Goal: Task Accomplishment & Management: Complete application form

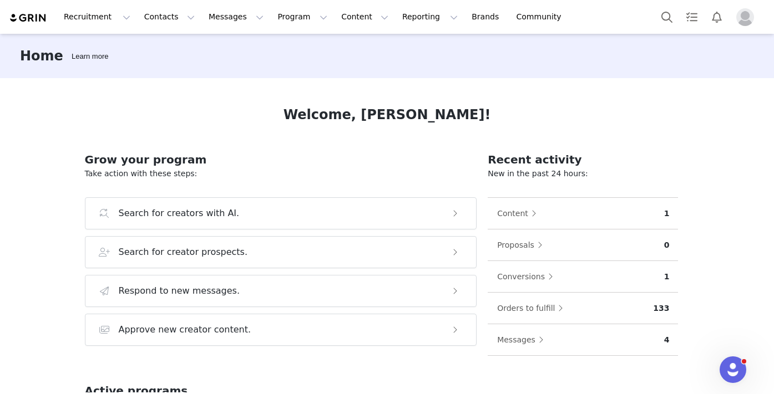
click at [531, 350] on div "Messages 4" at bounding box center [582, 340] width 190 height 32
click at [536, 338] on button "Messages" at bounding box center [522, 340] width 53 height 18
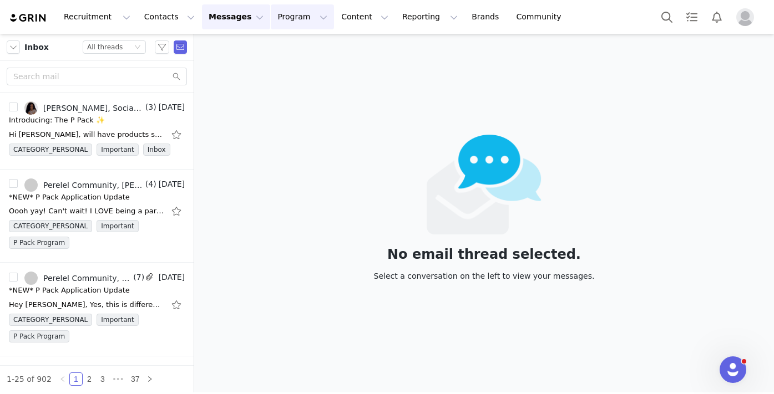
click at [283, 21] on button "Program Program" at bounding box center [302, 16] width 63 height 25
click at [334, 25] on button "Content Content" at bounding box center [364, 16] width 60 height 25
click at [342, 48] on p "Creator Content" at bounding box center [352, 49] width 62 height 12
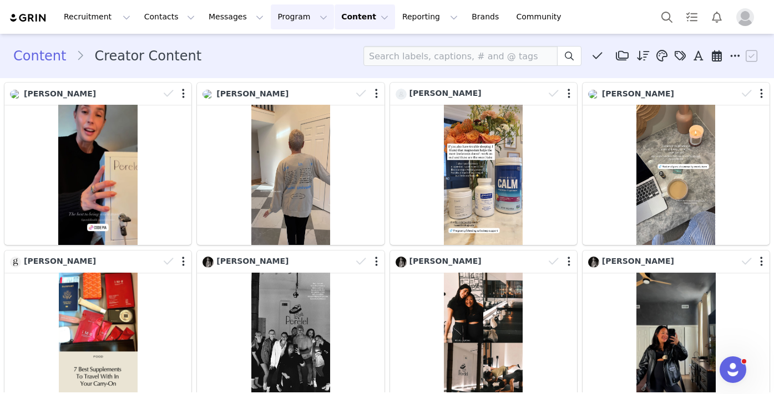
click at [279, 18] on button "Program Program" at bounding box center [302, 16] width 63 height 25
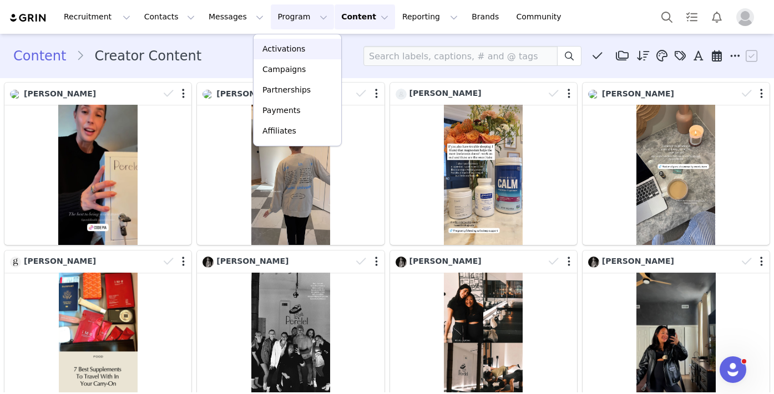
click at [288, 47] on p "Activations" at bounding box center [283, 49] width 43 height 12
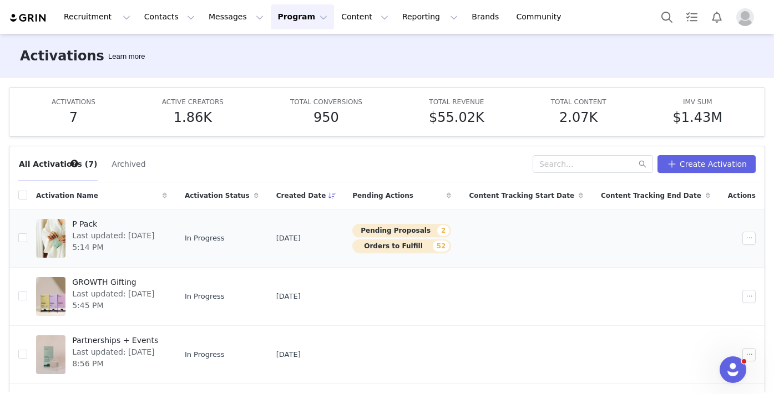
click at [423, 231] on button "Pending Proposals 2" at bounding box center [401, 230] width 99 height 13
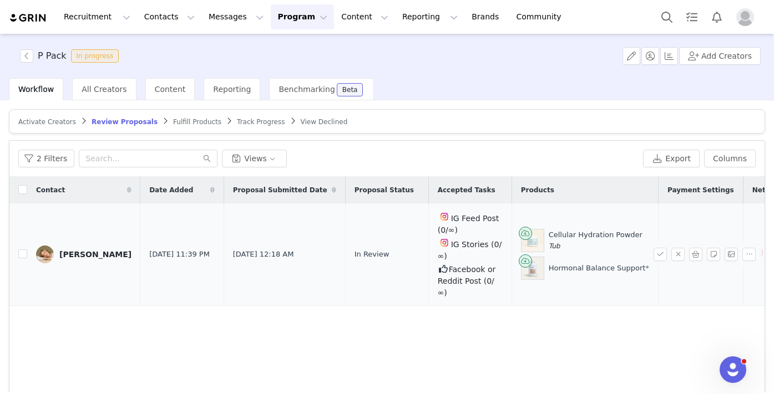
click at [91, 250] on div "[PERSON_NAME]" at bounding box center [95, 254] width 72 height 9
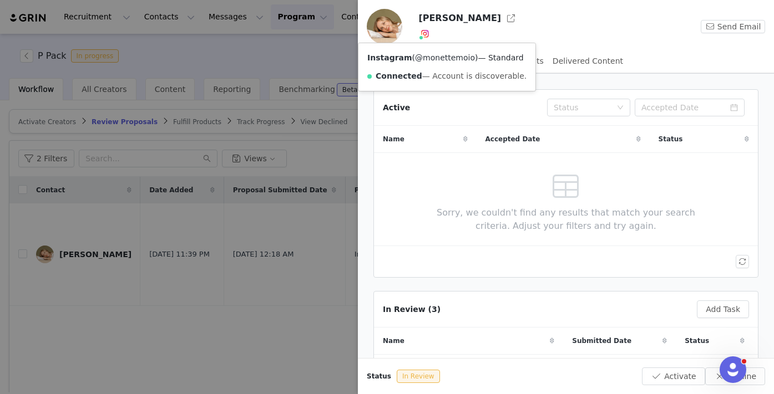
click at [438, 60] on link "@monettemoio" at bounding box center [445, 57] width 60 height 9
click at [296, 308] on div at bounding box center [387, 197] width 774 height 394
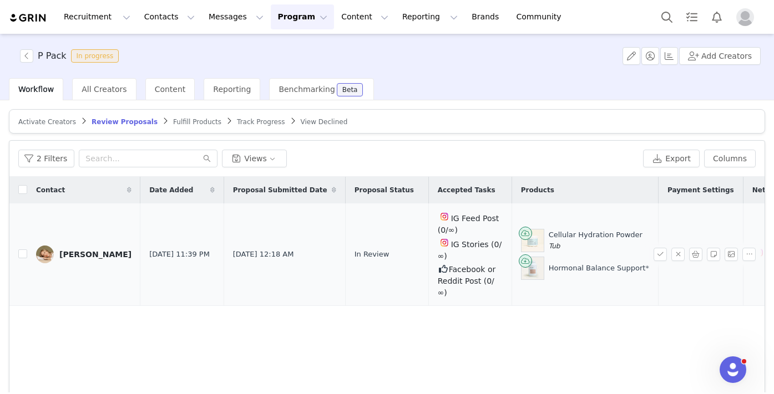
scroll to position [0, 105]
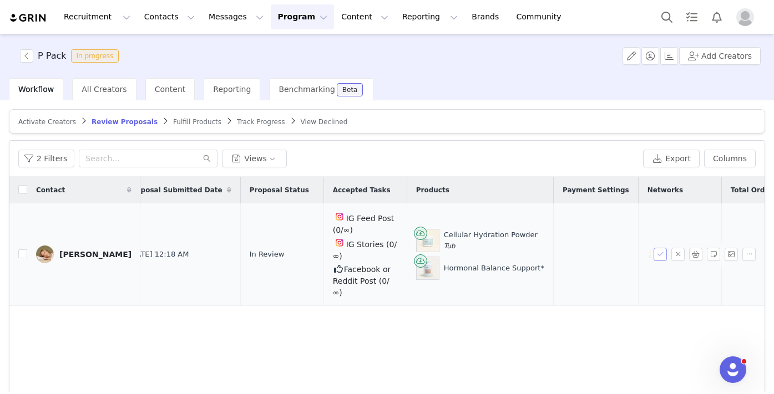
click at [662, 254] on button "button" at bounding box center [659, 254] width 13 height 13
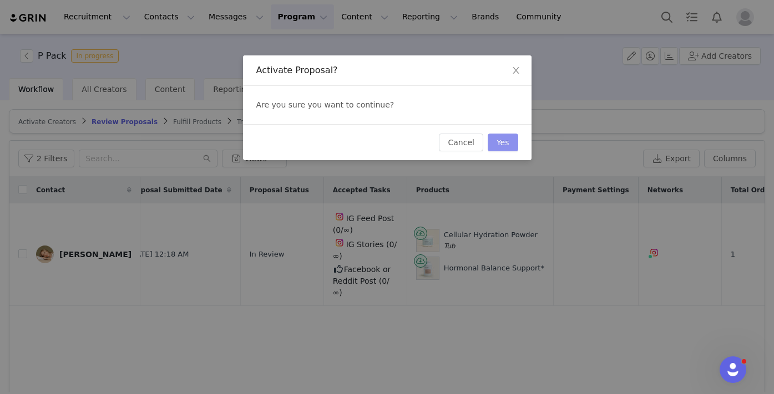
click at [512, 144] on button "Yes" at bounding box center [502, 143] width 31 height 18
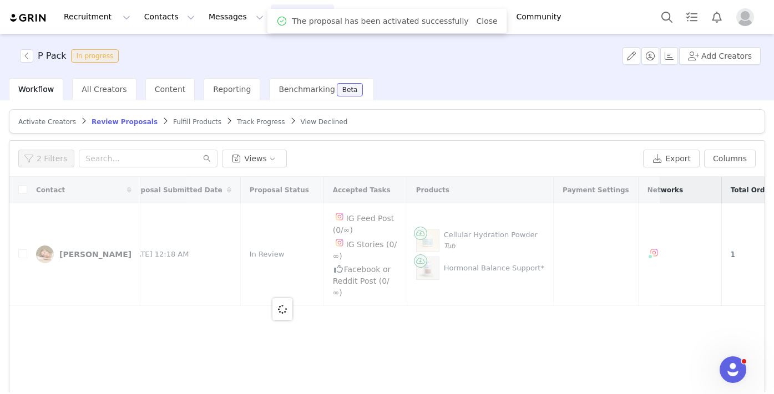
scroll to position [0, 0]
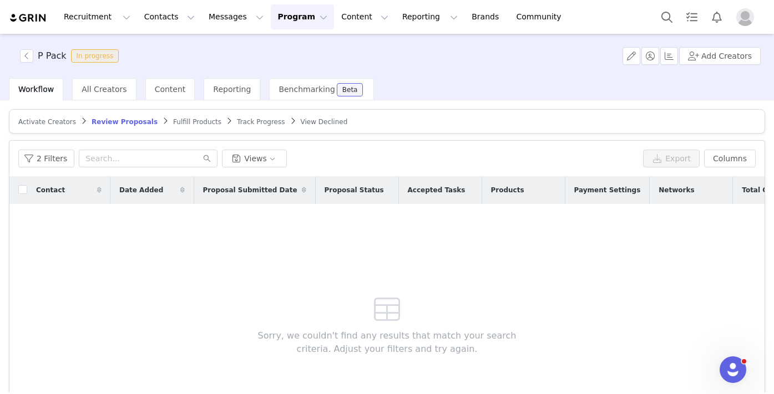
click at [277, 23] on button "Program Program" at bounding box center [302, 16] width 63 height 25
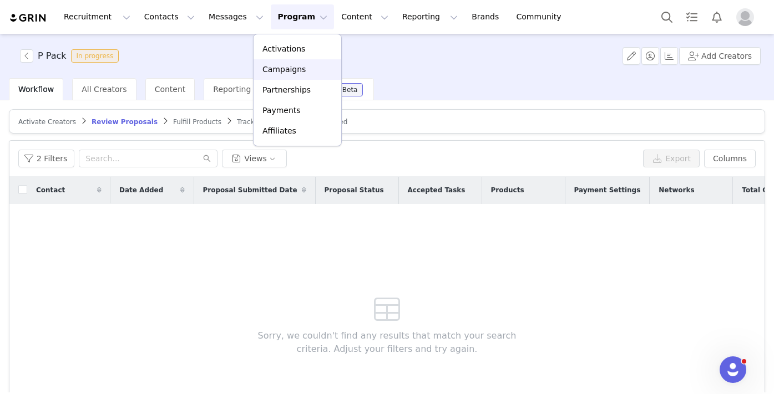
click at [295, 70] on p "Campaigns" at bounding box center [283, 70] width 43 height 12
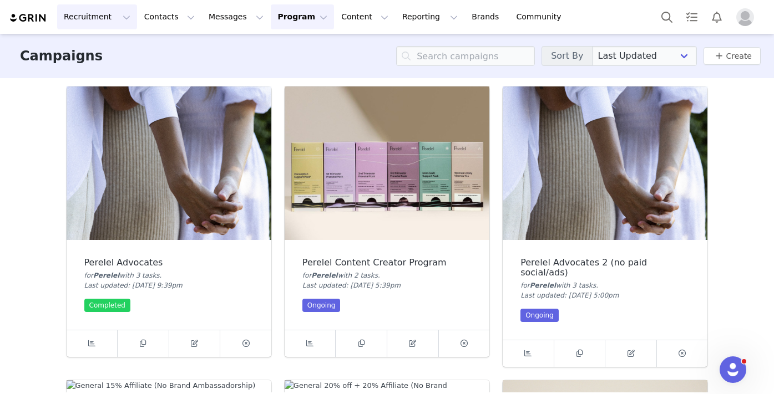
click at [114, 25] on button "Recruitment Recruitment" at bounding box center [97, 16] width 80 height 25
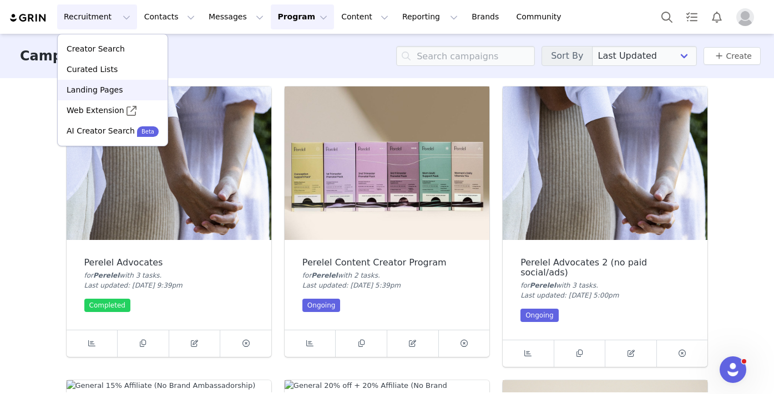
click at [114, 95] on p "Landing Pages" at bounding box center [95, 90] width 56 height 12
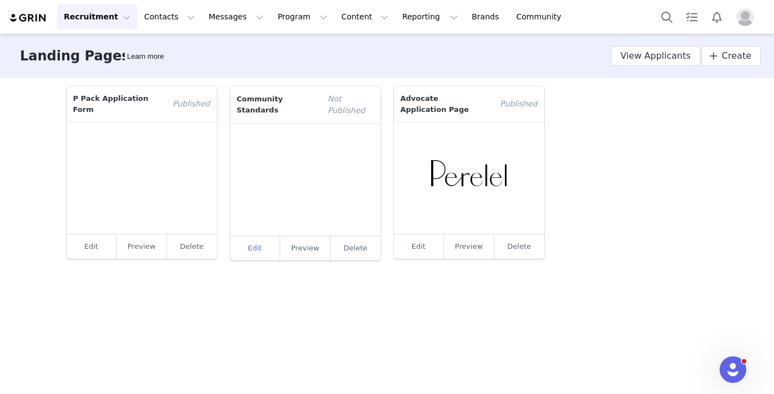
click at [258, 246] on link "Edit" at bounding box center [255, 248] width 50 height 24
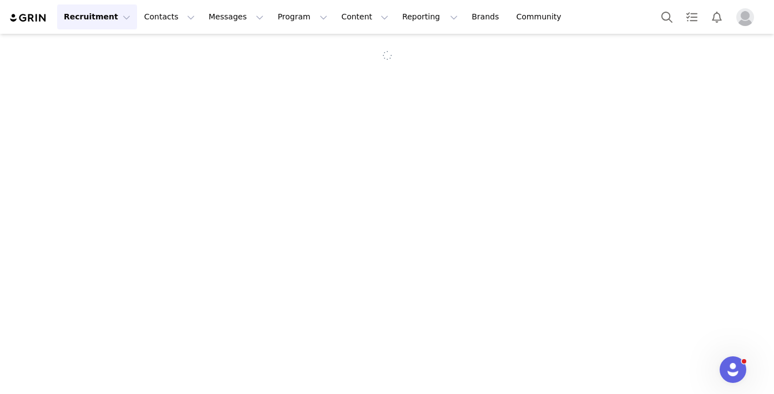
select select "011cfa4b-0f32-4304-b69f-c8d424b3ca7c"
type input "Community Standards"
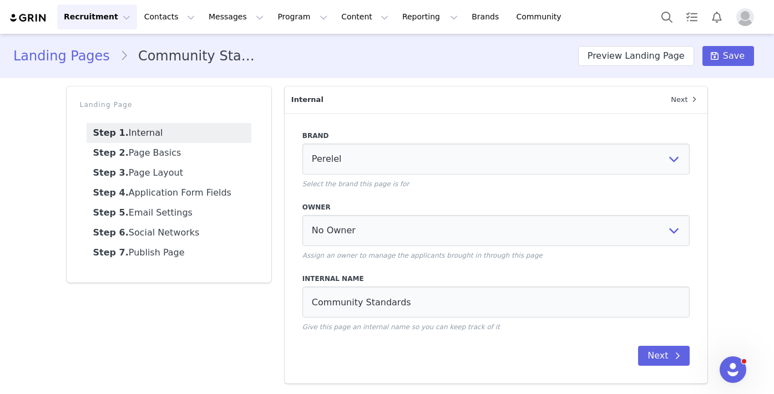
click at [211, 54] on li "Community Standards" at bounding box center [193, 56] width 147 height 20
click at [95, 21] on button "Recruitment Recruitment" at bounding box center [97, 16] width 80 height 25
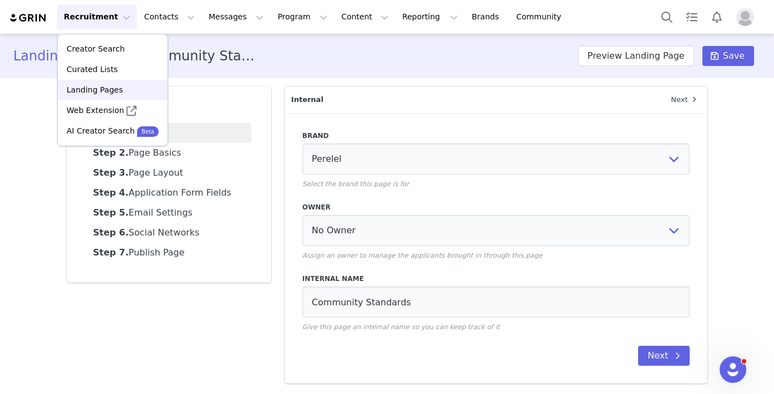
click at [121, 86] on div "Landing Pages" at bounding box center [112, 90] width 96 height 12
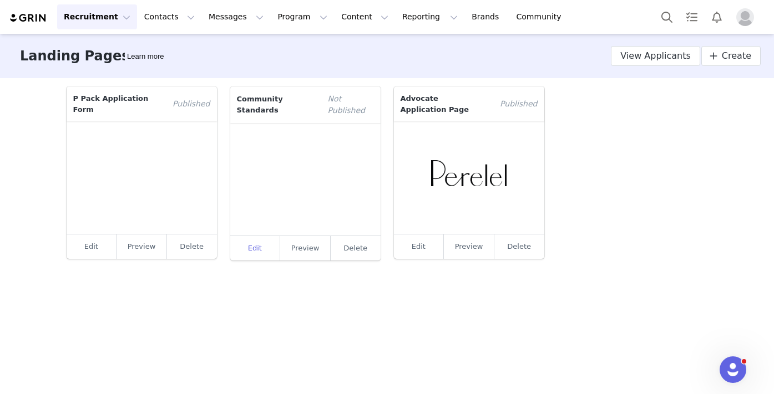
click at [262, 250] on link "Edit" at bounding box center [255, 248] width 50 height 24
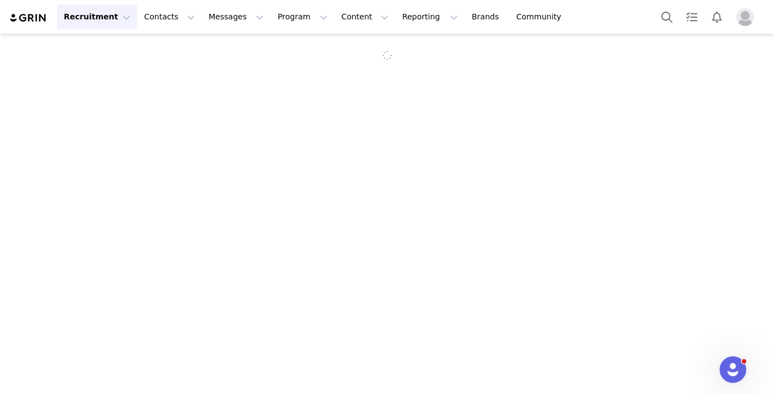
select select "011cfa4b-0f32-4304-b69f-c8d424b3ca7c"
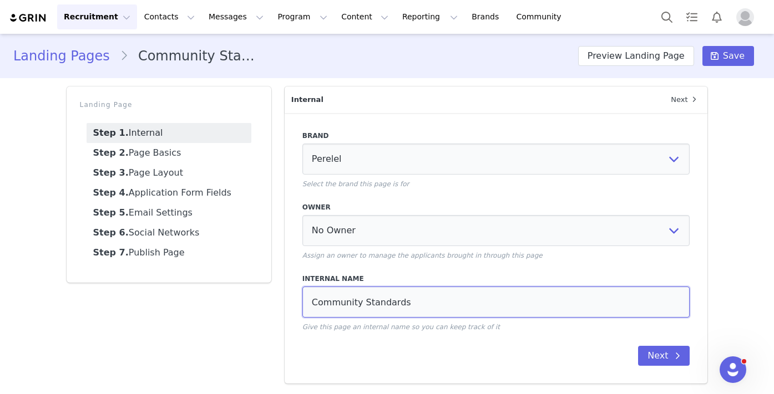
click at [440, 299] on input "Community Standards" at bounding box center [496, 302] width 388 height 31
paste input "Perelel Advocate Event Request Form"
type input "Perelel Advocate Event Request Form"
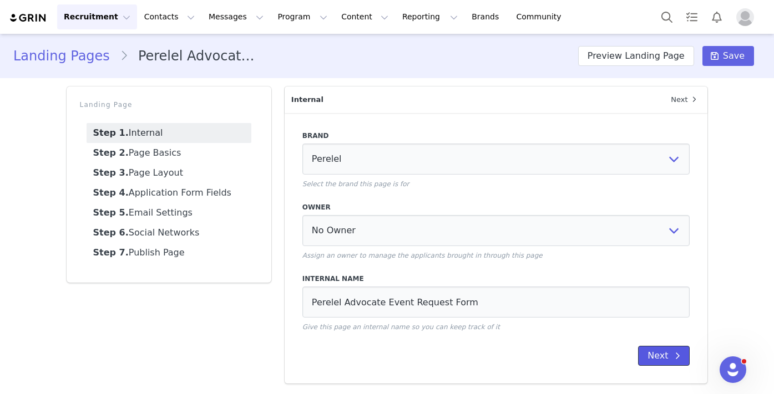
click at [665, 352] on button "Next" at bounding box center [664, 356] width 52 height 20
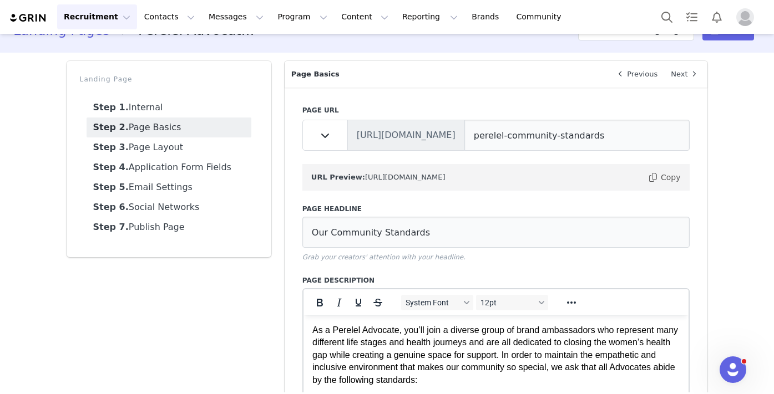
scroll to position [31, 0]
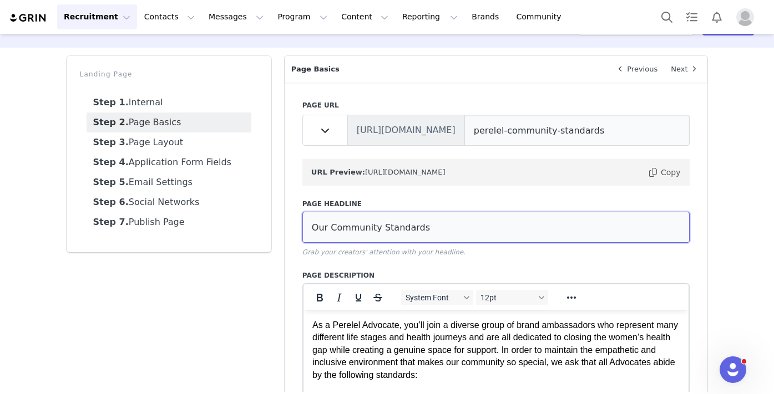
click at [384, 232] on input "Our Community Standards" at bounding box center [496, 227] width 388 height 31
paste input "Perelel Advocate Event Request Form"
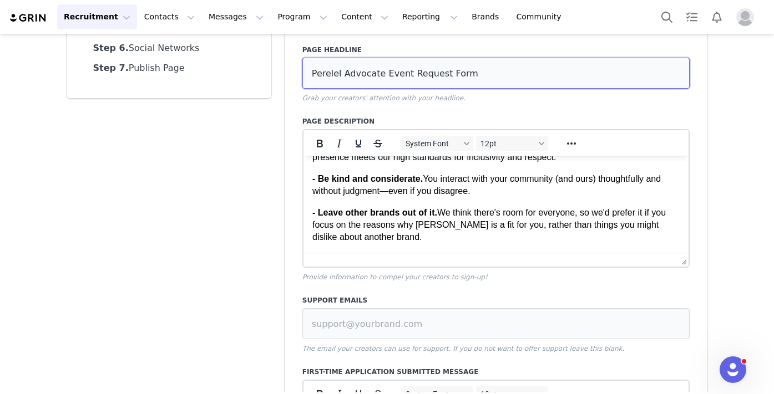
scroll to position [0, 0]
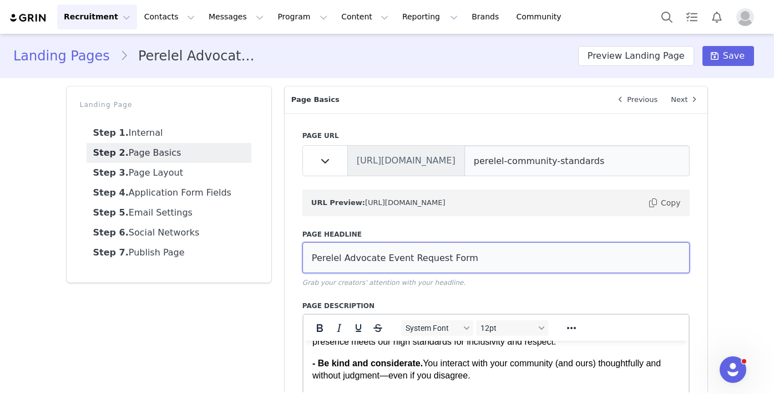
type input "Perelel Advocate Event Request Form"
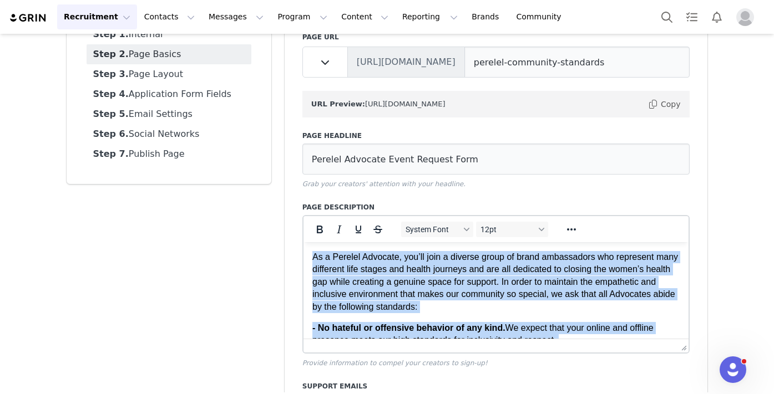
drag, startPoint x: 379, startPoint y: 325, endPoint x: 297, endPoint y: 215, distance: 137.4
click at [303, 242] on html "As a Perelel Advocate, you’ll join a diverse group of brand ambassadors who rep…" at bounding box center [495, 339] width 385 height 194
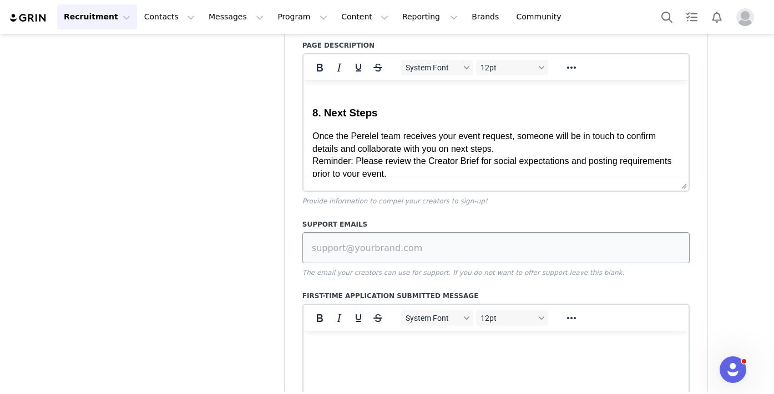
scroll to position [261, 0]
click at [321, 247] on input at bounding box center [496, 247] width 388 height 31
type input "[PERSON_NAME][EMAIL_ADDRESS][DOMAIN_NAME]"
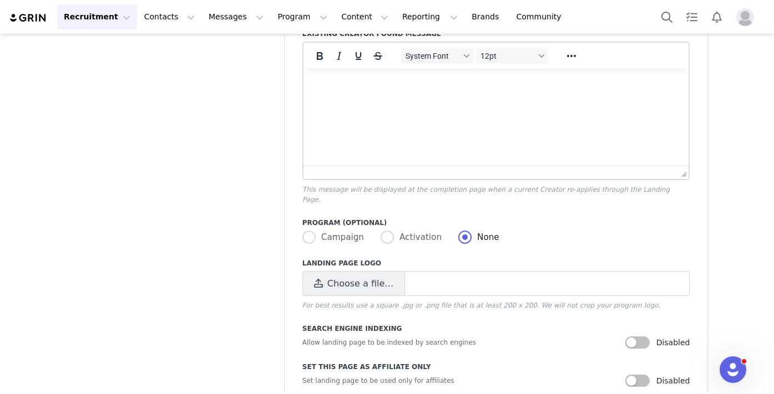
scroll to position [703, 0]
click at [365, 279] on span "Choose a file…" at bounding box center [360, 283] width 66 height 13
click at [365, 279] on input "Choose a file…" at bounding box center [496, 283] width 388 height 25
type input "C:\fakepath\PerelelLogos.zip"
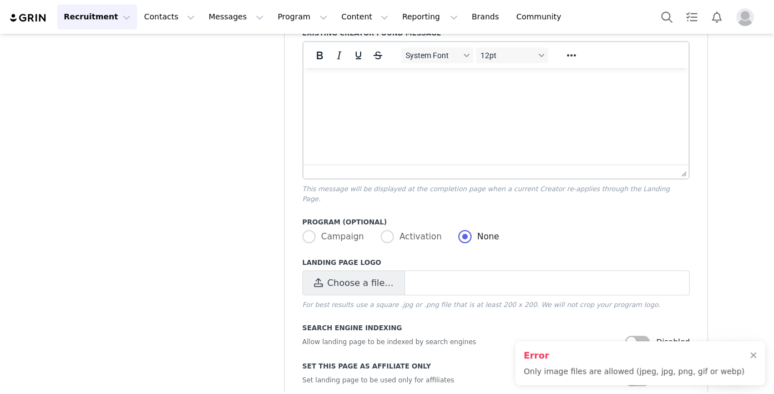
click at [758, 352] on div "Error Only image files are allowed (jpeg, jpg, png, gif or webp)" at bounding box center [640, 364] width 250 height 44
click at [754, 355] on div at bounding box center [753, 356] width 7 height 9
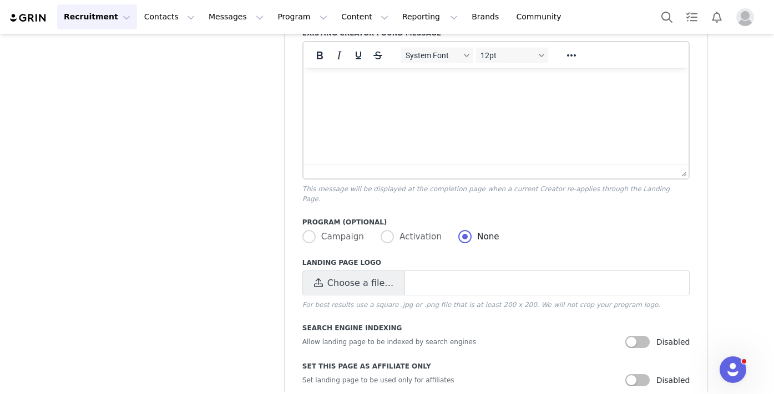
scroll to position [747, 0]
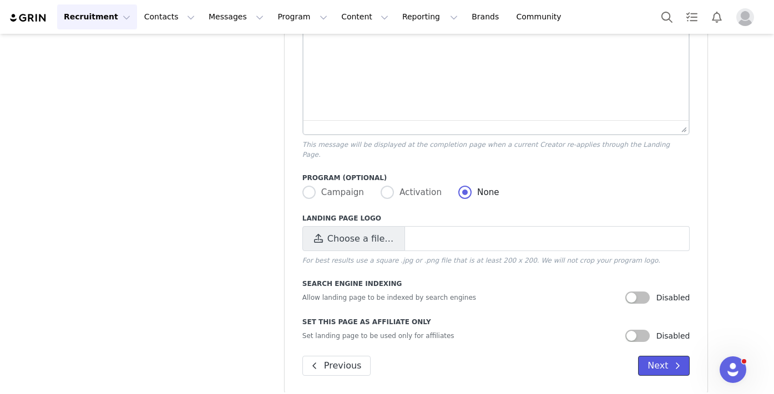
click at [657, 357] on button "Next" at bounding box center [664, 366] width 52 height 20
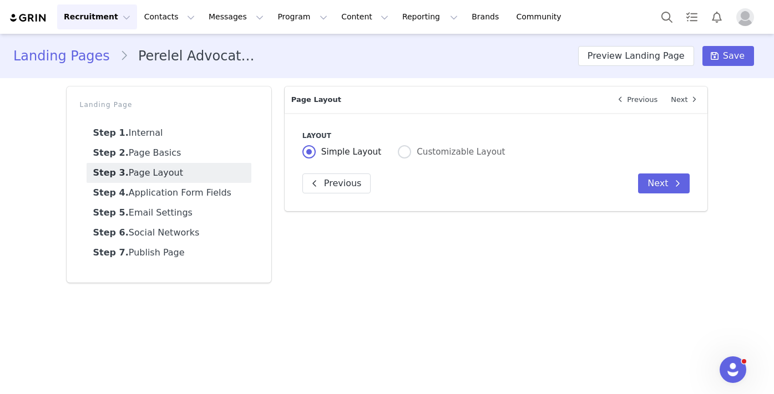
scroll to position [0, 0]
click at [652, 185] on button "Next" at bounding box center [664, 184] width 52 height 20
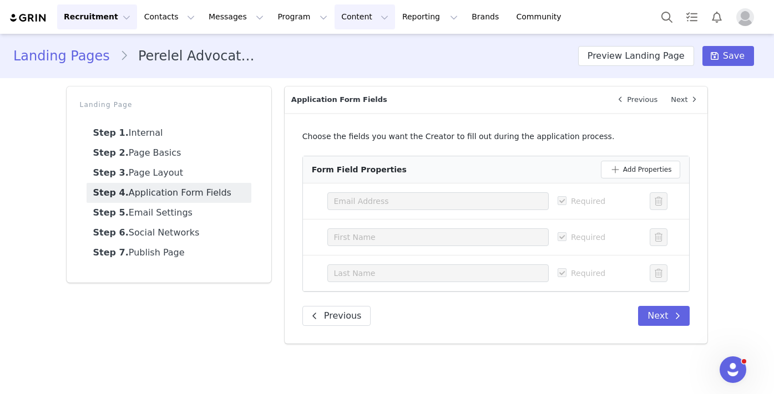
click at [342, 14] on button "Content Content" at bounding box center [364, 16] width 60 height 25
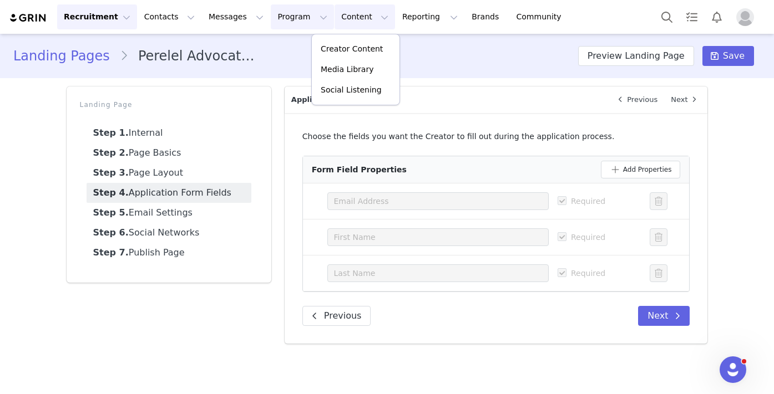
click at [288, 19] on button "Program Program" at bounding box center [302, 16] width 63 height 25
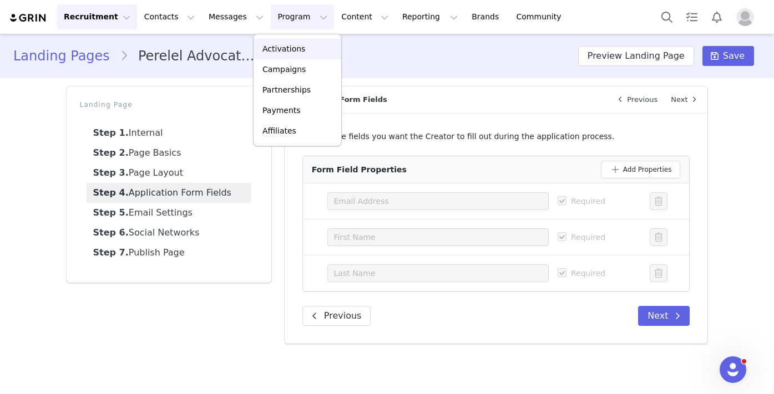
click at [294, 47] on p "Activations" at bounding box center [283, 49] width 43 height 12
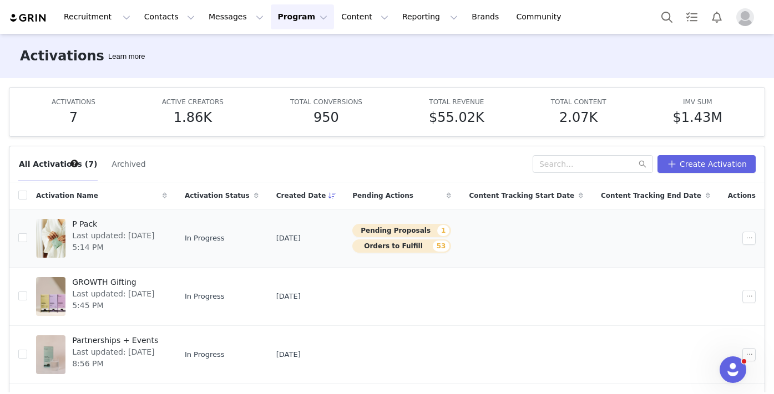
click at [424, 248] on button "Orders to Fulfill 53" at bounding box center [401, 246] width 99 height 13
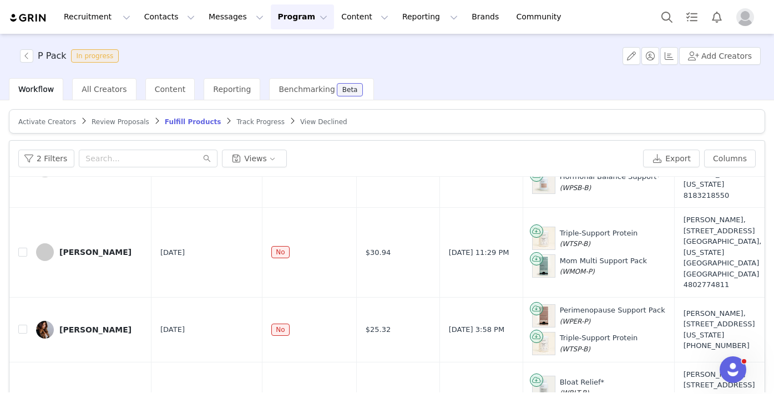
scroll to position [89, 0]
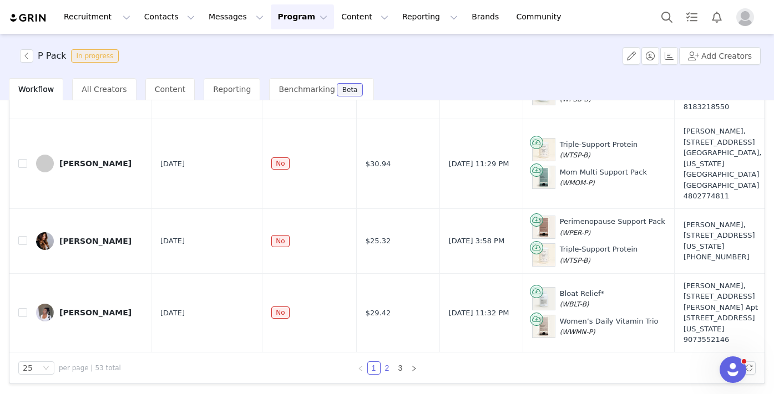
click at [389, 370] on link "2" at bounding box center [387, 368] width 12 height 12
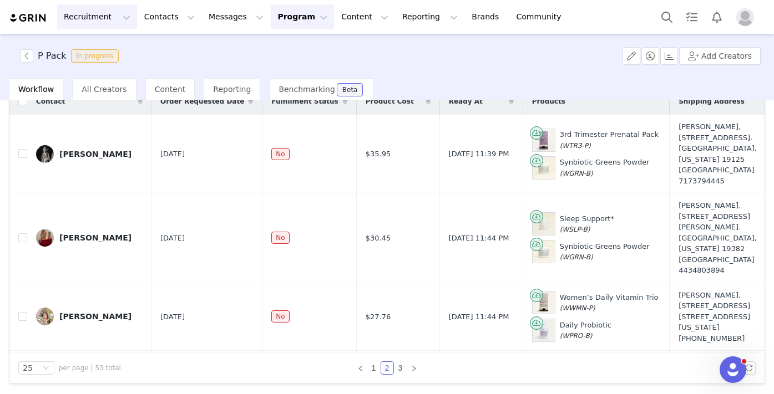
click at [97, 16] on button "Recruitment Recruitment" at bounding box center [97, 16] width 80 height 25
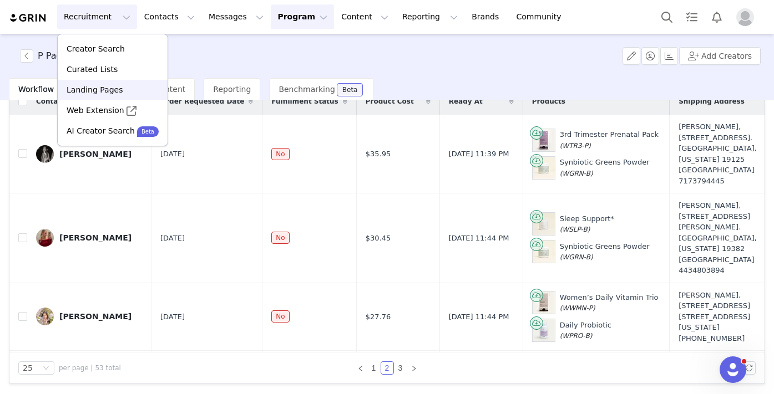
click at [113, 90] on p "Landing Pages" at bounding box center [95, 90] width 56 height 12
